Goal: Task Accomplishment & Management: Use online tool/utility

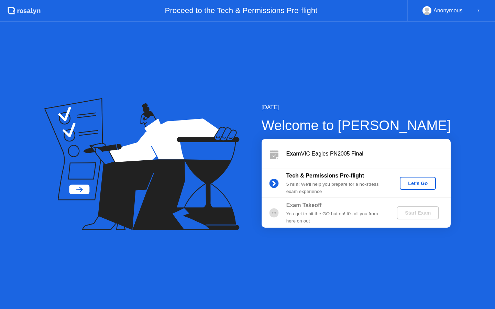
click at [417, 183] on div "Let's Go" at bounding box center [418, 183] width 31 height 5
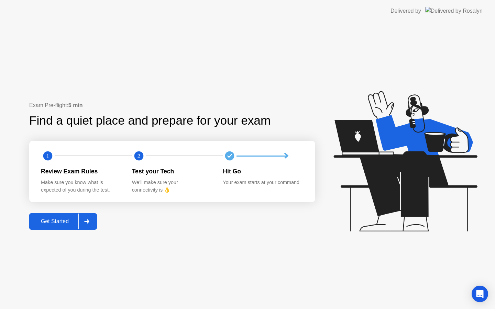
click at [72, 222] on div "Get Started" at bounding box center [54, 222] width 47 height 6
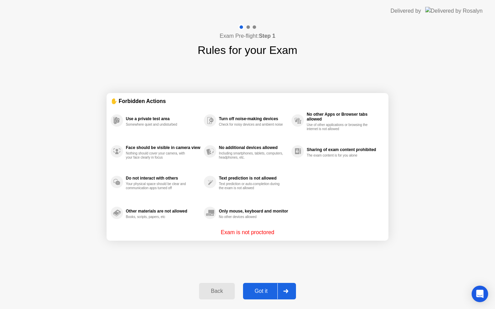
click at [271, 293] on div "Got it" at bounding box center [261, 291] width 32 height 6
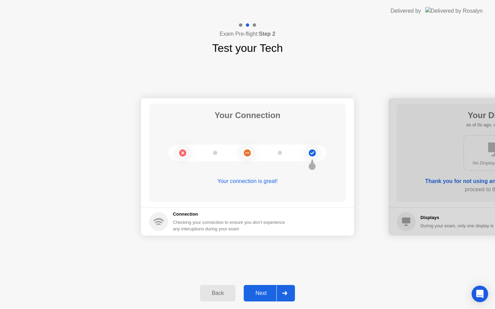
click at [271, 293] on div "Next" at bounding box center [261, 293] width 31 height 6
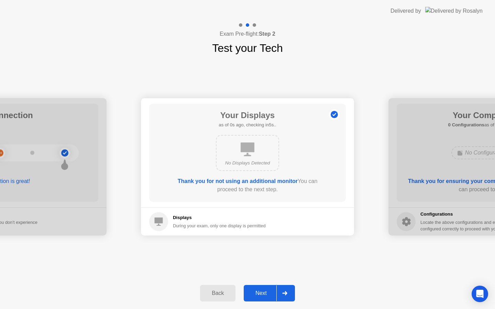
click at [271, 293] on div "Next" at bounding box center [261, 293] width 31 height 6
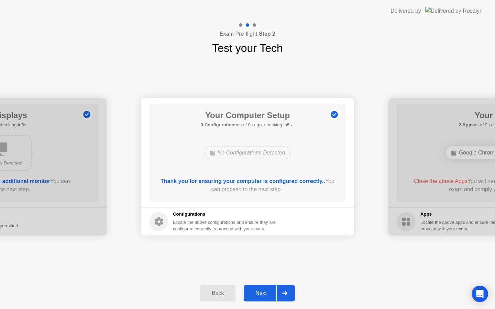
click at [271, 293] on div "Next" at bounding box center [261, 293] width 31 height 6
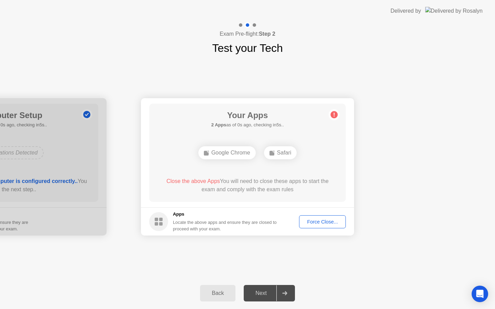
click at [271, 293] on div "Next" at bounding box center [261, 293] width 31 height 6
click at [312, 219] on div "Force Close..." at bounding box center [322, 221] width 42 height 5
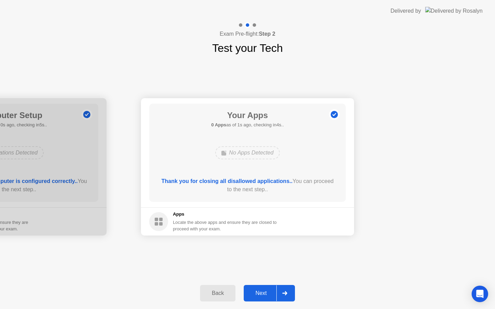
click at [264, 288] on button "Next" at bounding box center [269, 293] width 51 height 16
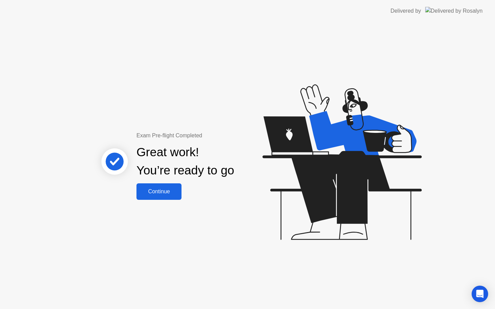
click at [162, 192] on div "Continue" at bounding box center [159, 192] width 41 height 6
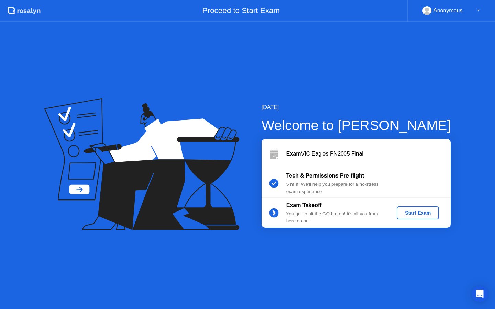
click at [417, 216] on div "Start Exam" at bounding box center [417, 212] width 37 height 5
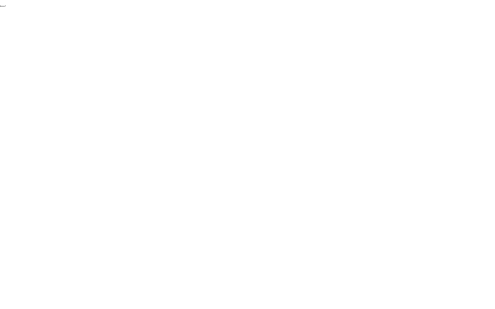
click div "End Proctoring Session"
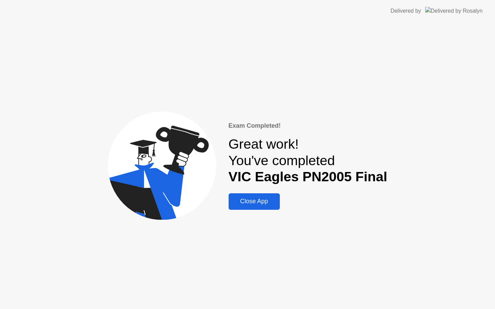
click at [264, 201] on div "Close App" at bounding box center [254, 201] width 47 height 7
